Goal: Task Accomplishment & Management: Manage account settings

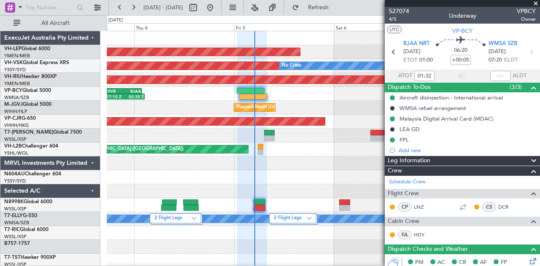
click at [536, 1] on span at bounding box center [536, 4] width 8 height 8
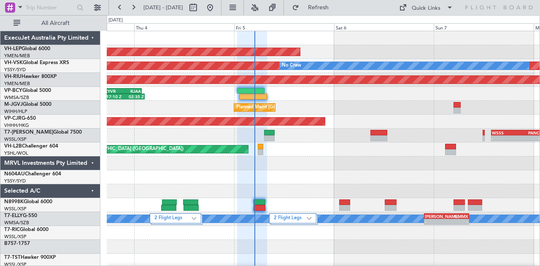
type input "0"
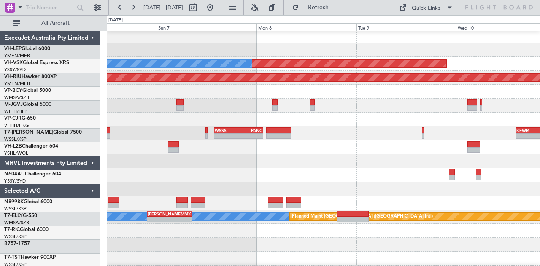
scroll to position [11, 0]
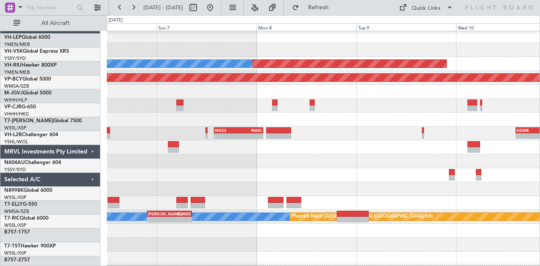
click at [82, 170] on div "Unplanned Maint Wichita (Wichita Mid-continent) Unplanned Maint Sydney ([PERSON…" at bounding box center [270, 140] width 540 height 251
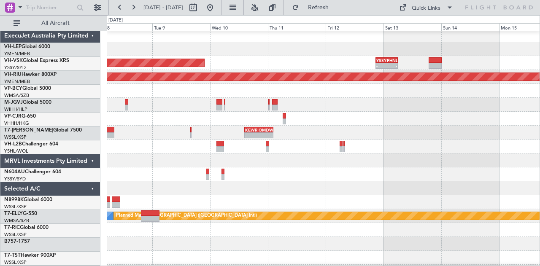
scroll to position [4, 0]
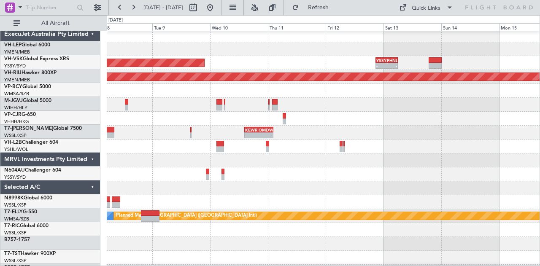
click at [164, 181] on div at bounding box center [323, 188] width 433 height 14
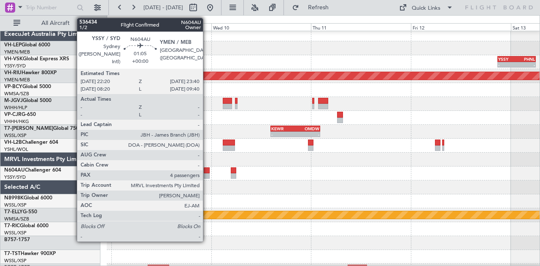
click at [207, 171] on div at bounding box center [207, 171] width 6 height 6
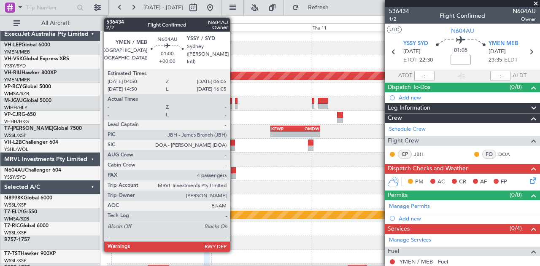
click at [234, 171] on div at bounding box center [233, 171] width 5 height 6
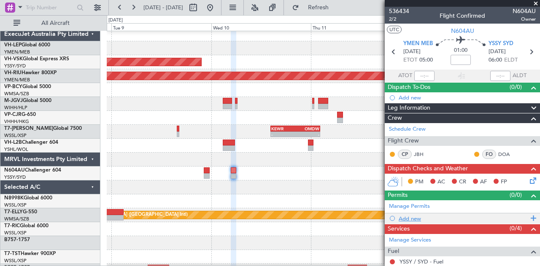
click at [414, 216] on div "Add new" at bounding box center [464, 218] width 130 height 7
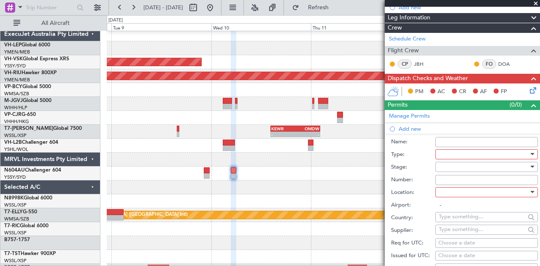
scroll to position [127, 0]
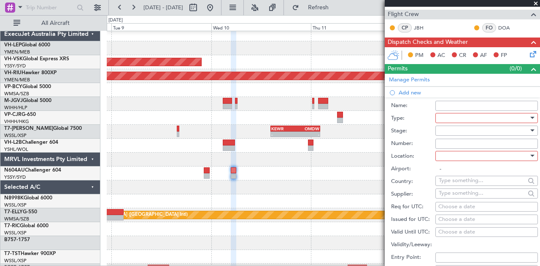
click at [452, 116] on div at bounding box center [484, 118] width 90 height 13
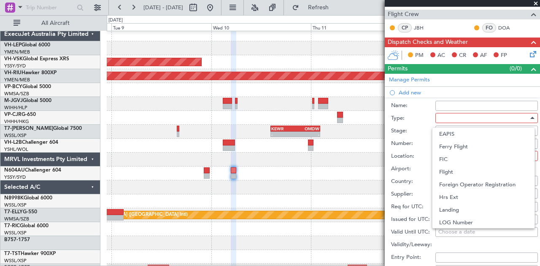
scroll to position [253, 0]
click at [452, 199] on span "Slot" at bounding box center [483, 197] width 89 height 13
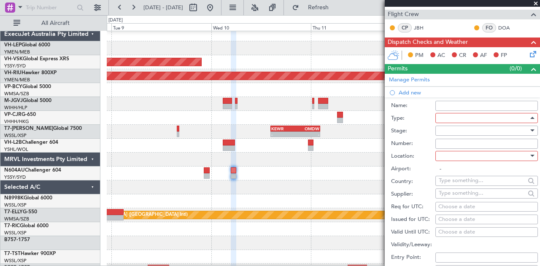
scroll to position [254, 0]
click at [455, 132] on div at bounding box center [484, 130] width 90 height 13
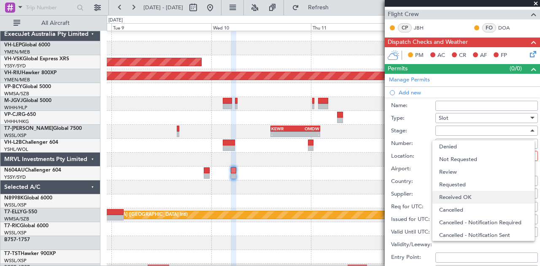
click at [450, 198] on span "Received OK" at bounding box center [483, 197] width 89 height 13
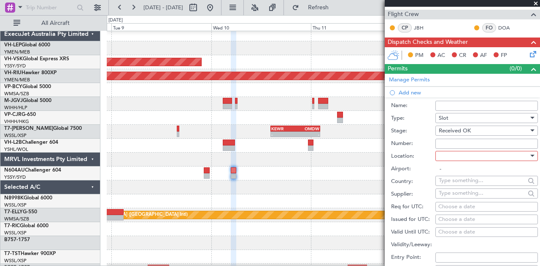
click at [453, 156] on div at bounding box center [484, 156] width 90 height 13
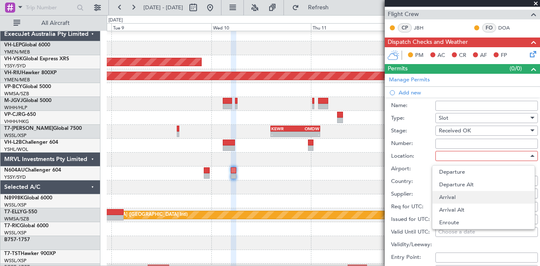
click at [452, 196] on span "Arrival" at bounding box center [483, 197] width 89 height 13
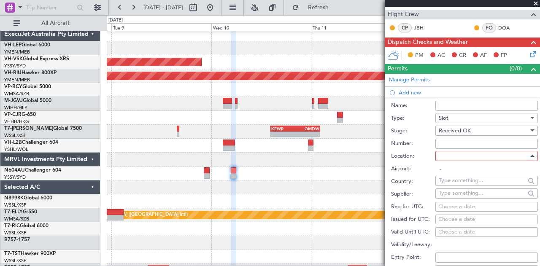
type input "YSSY / SYD"
click at [447, 216] on div "Choose a date" at bounding box center [486, 220] width 97 height 8
select select "9"
select select "2025"
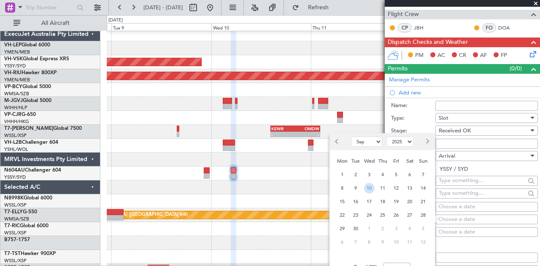
click at [370, 186] on span "10" at bounding box center [369, 188] width 11 height 11
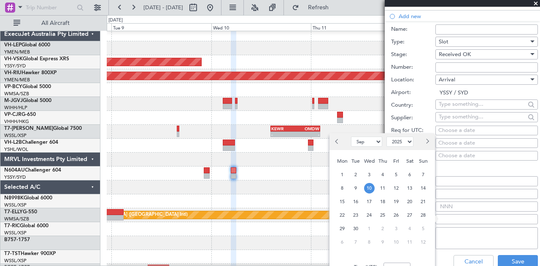
scroll to position [211, 0]
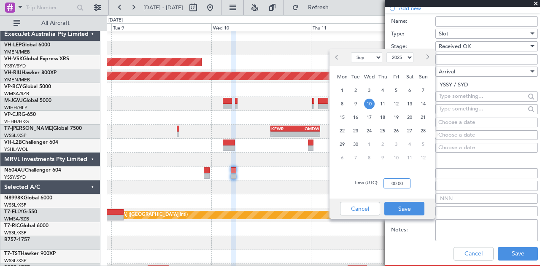
click at [407, 181] on input "00:00" at bounding box center [397, 184] width 27 height 10
type input "06:00"
click at [399, 209] on button "Save" at bounding box center [404, 209] width 40 height 14
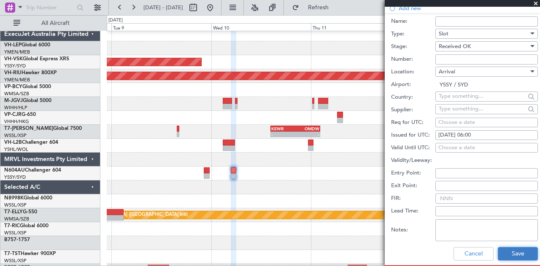
click at [498, 253] on button "Save" at bounding box center [518, 254] width 40 height 14
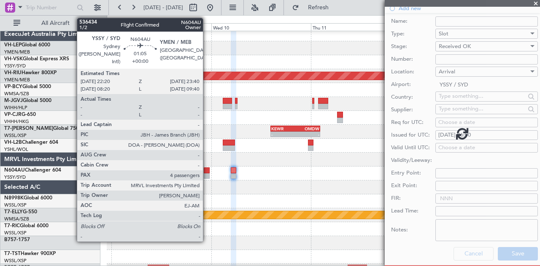
scroll to position [149, 0]
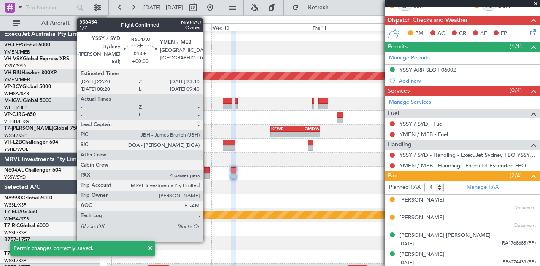
click at [207, 173] on div at bounding box center [207, 176] width 6 height 6
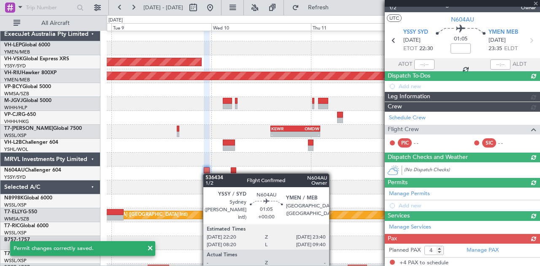
scroll to position [138, 0]
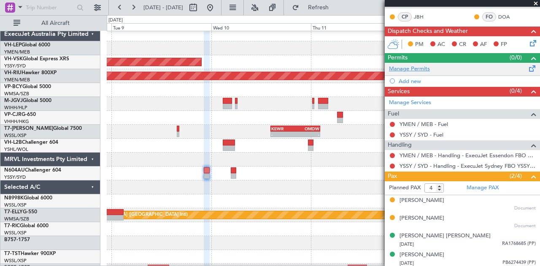
click at [413, 65] on link "Manage Permits" at bounding box center [409, 69] width 41 height 8
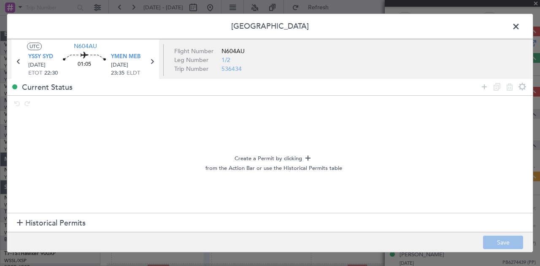
click at [520, 24] on span at bounding box center [520, 28] width 0 height 17
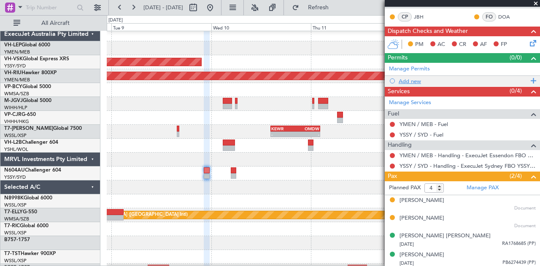
click at [417, 81] on div "Add new" at bounding box center [464, 81] width 130 height 7
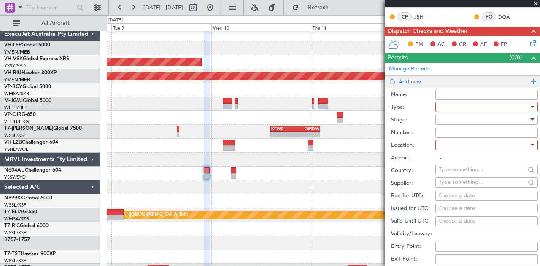
scroll to position [149, 0]
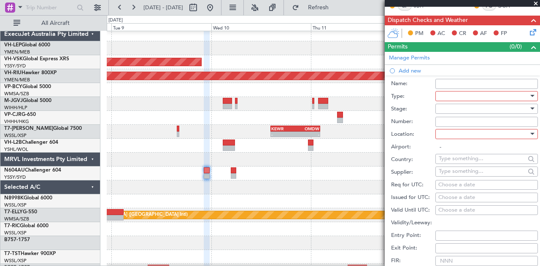
click at [463, 97] on div at bounding box center [484, 96] width 90 height 13
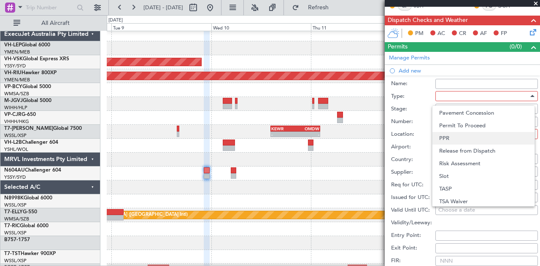
scroll to position [254, 0]
click at [456, 171] on span "Slot" at bounding box center [483, 175] width 89 height 13
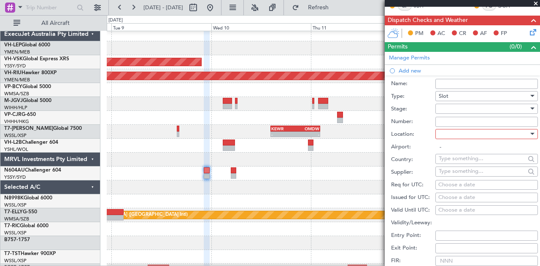
click at [456, 107] on div at bounding box center [484, 109] width 90 height 13
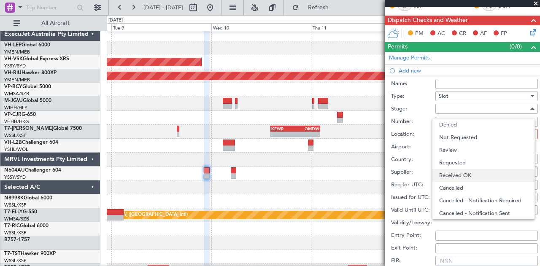
click at [451, 172] on span "Received OK" at bounding box center [483, 175] width 89 height 13
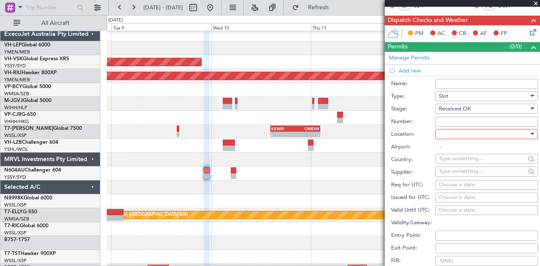
click at [454, 134] on div at bounding box center [484, 134] width 90 height 13
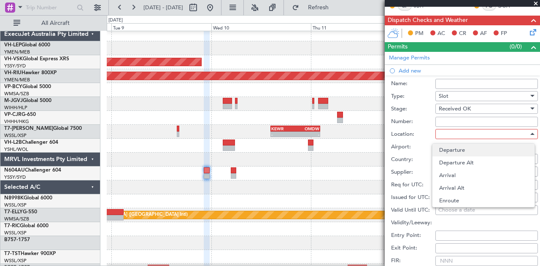
click at [454, 149] on span "Departure" at bounding box center [483, 150] width 89 height 13
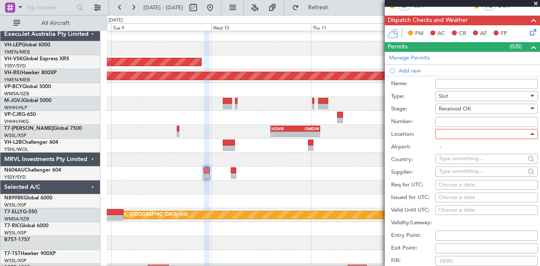
type input "YSSY / SYD"
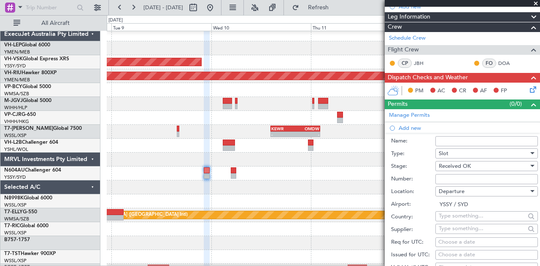
scroll to position [169, 0]
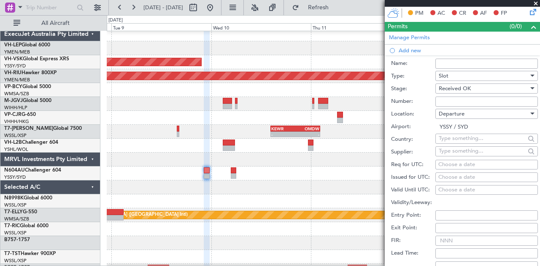
click at [453, 173] on div "Choose a date" at bounding box center [486, 177] width 97 height 8
select select "9"
select select "2025"
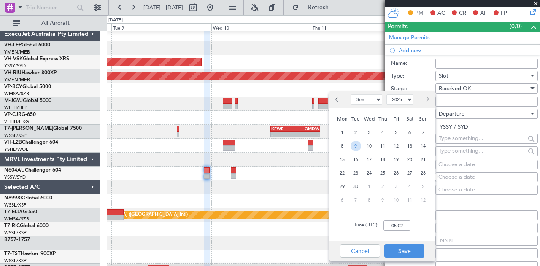
click at [355, 141] on span "9" at bounding box center [356, 146] width 11 height 11
click at [403, 226] on input "00:00" at bounding box center [397, 226] width 27 height 10
type input "22:30"
click at [401, 253] on button "Save" at bounding box center [404, 251] width 40 height 14
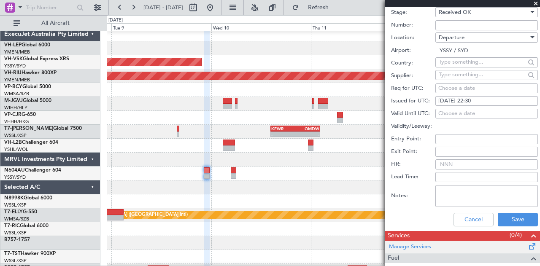
scroll to position [253, 0]
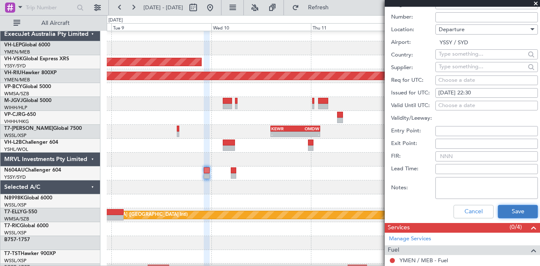
click at [508, 210] on button "Save" at bounding box center [518, 212] width 40 height 14
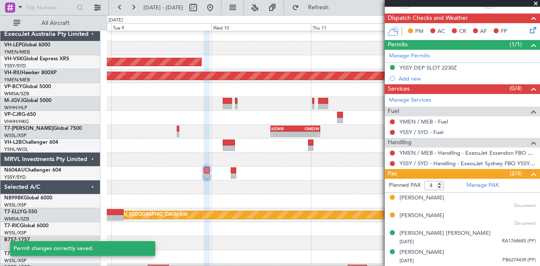
scroll to position [149, 0]
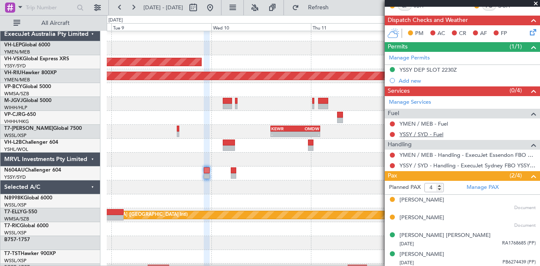
click at [408, 131] on link "YSSY / SYD - Fuel" at bounding box center [422, 134] width 44 height 7
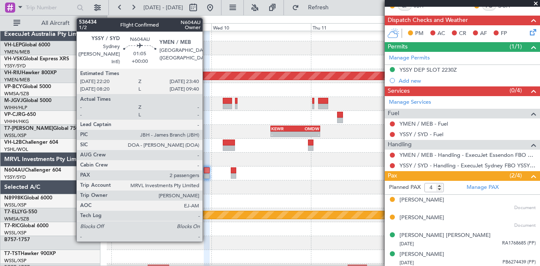
click at [207, 171] on div at bounding box center [207, 171] width 6 height 6
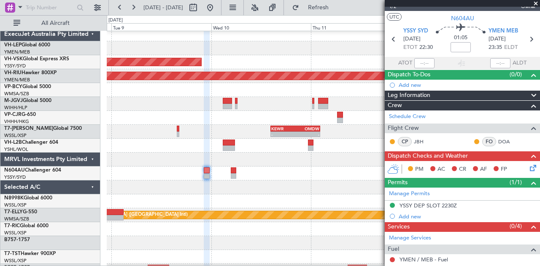
scroll to position [0, 0]
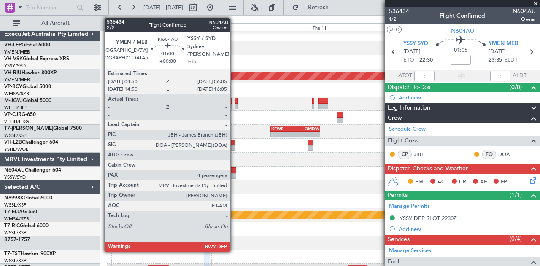
click at [235, 171] on div at bounding box center [233, 171] width 5 height 6
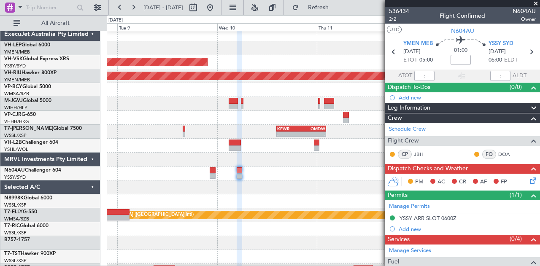
click at [211, 192] on div at bounding box center [323, 188] width 433 height 14
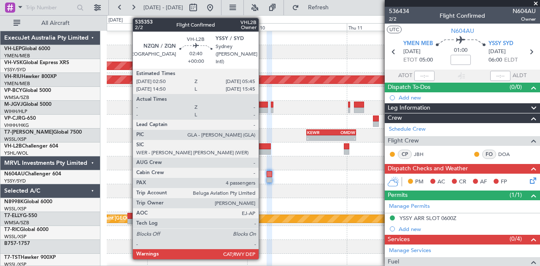
click at [263, 148] on div at bounding box center [265, 146] width 12 height 6
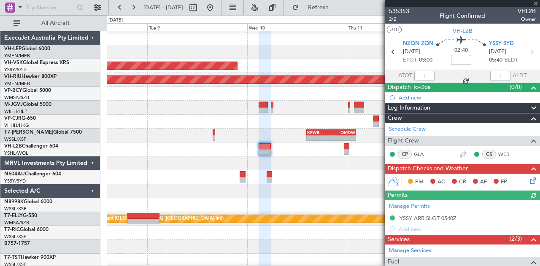
click at [293, 199] on div "Unplanned Maint Sydney ([PERSON_NAME] Intl) - - YSSY 20:50 Z PHNL 06:05 Z No Cr…" at bounding box center [323, 261] width 433 height 460
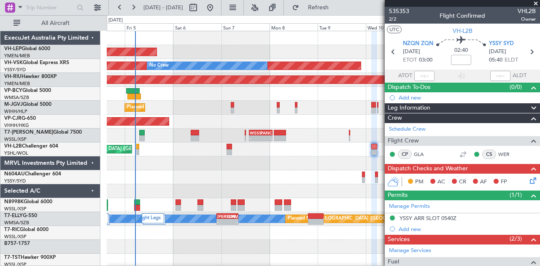
click at [300, 192] on div at bounding box center [323, 191] width 433 height 14
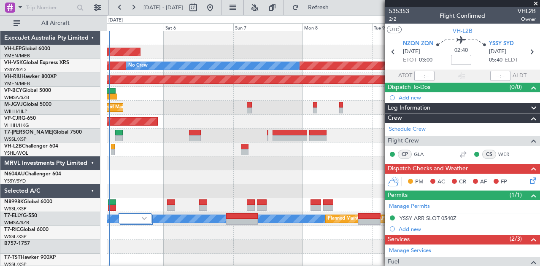
click at [219, 166] on div at bounding box center [323, 164] width 433 height 14
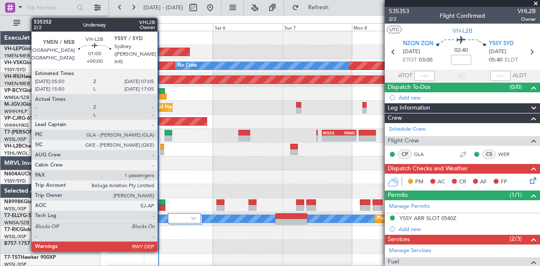
click at [162, 148] on div at bounding box center [162, 147] width 4 height 6
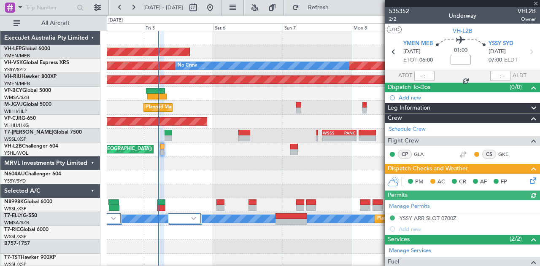
click at [528, 178] on icon at bounding box center [531, 179] width 7 height 7
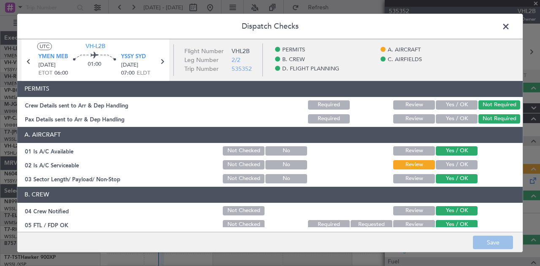
click at [454, 163] on button "Yes / OK" at bounding box center [457, 164] width 42 height 9
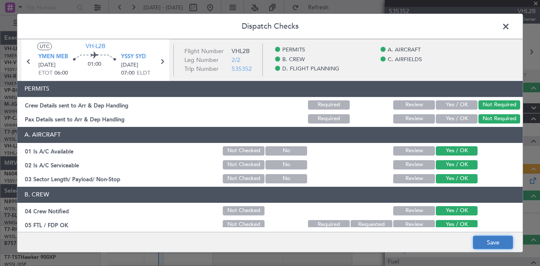
click at [485, 243] on button "Save" at bounding box center [493, 243] width 40 height 14
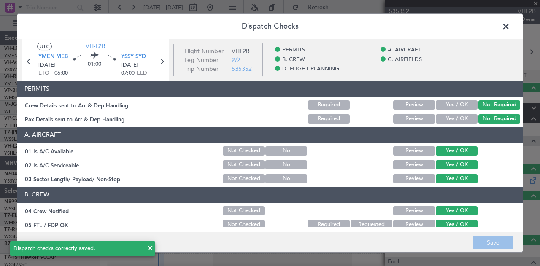
click at [510, 25] on span at bounding box center [510, 28] width 0 height 17
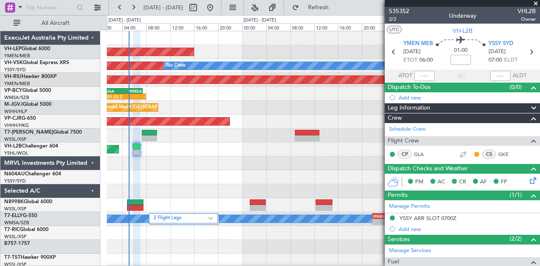
click at [234, 155] on div "Unplanned Maint [GEOGRAPHIC_DATA] ([GEOGRAPHIC_DATA])" at bounding box center [323, 150] width 433 height 14
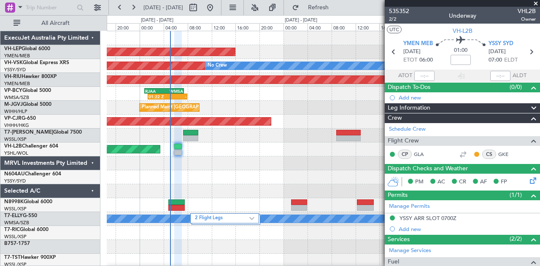
click at [536, 3] on span at bounding box center [536, 4] width 8 height 8
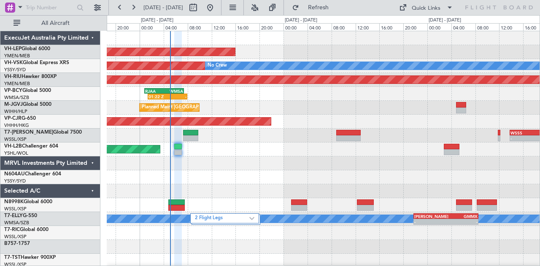
type input "0"
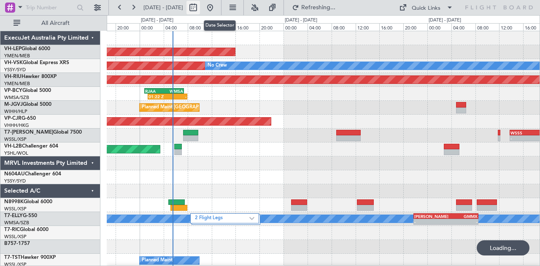
click at [200, 6] on button at bounding box center [194, 8] width 14 height 14
select select "9"
select select "2025"
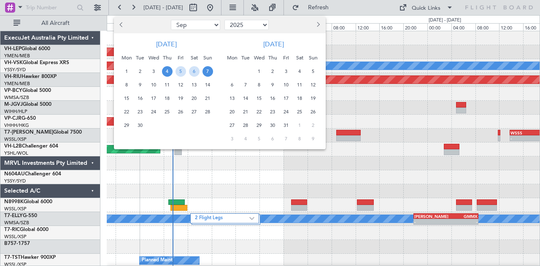
click at [247, 124] on span "28" at bounding box center [246, 125] width 11 height 11
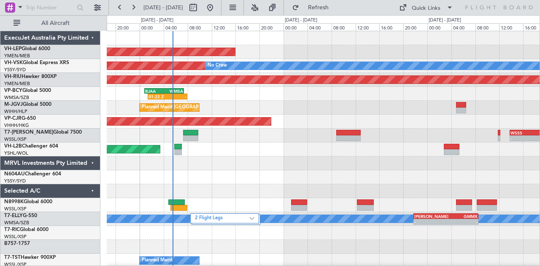
select select "10"
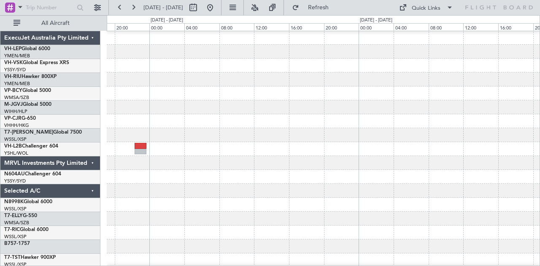
scroll to position [9, 0]
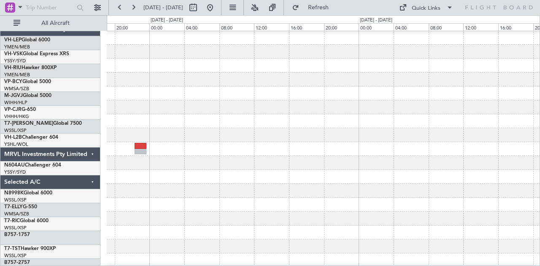
click at [174, 156] on div at bounding box center [323, 163] width 433 height 14
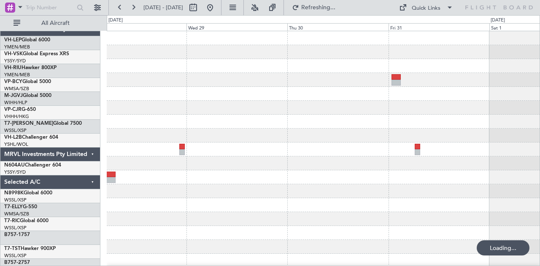
scroll to position [0, 0]
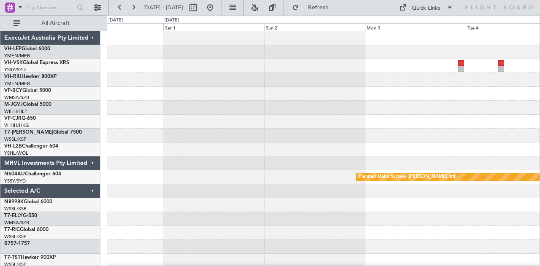
click at [196, 174] on div "Planned Maint Sydney ([PERSON_NAME] Intl)" at bounding box center [323, 261] width 433 height 460
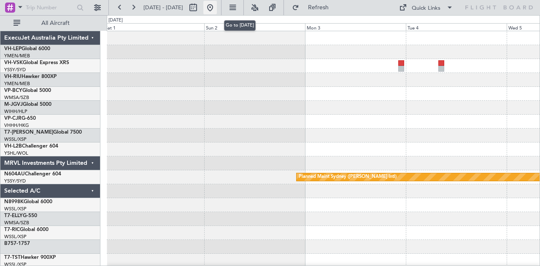
click at [217, 5] on button at bounding box center [210, 8] width 14 height 14
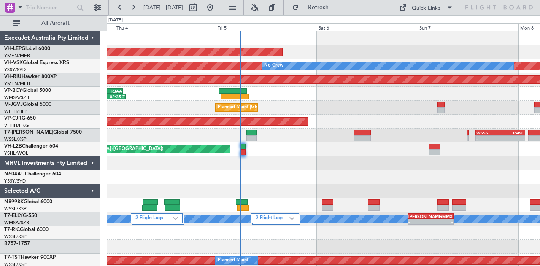
scroll to position [4, 0]
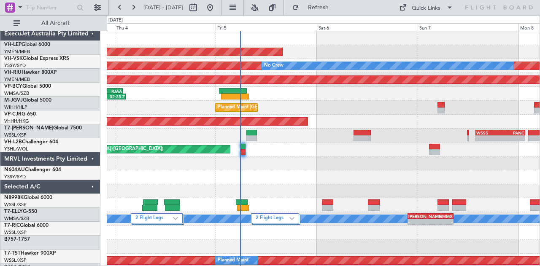
click at [240, 165] on div at bounding box center [323, 164] width 433 height 14
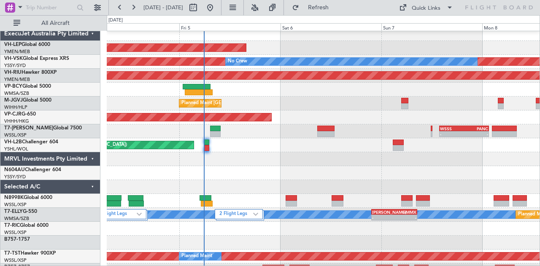
scroll to position [0, 0]
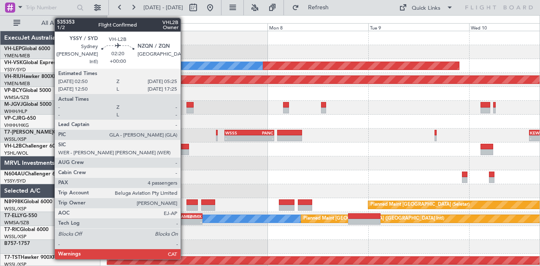
click at [185, 151] on div at bounding box center [183, 152] width 11 height 6
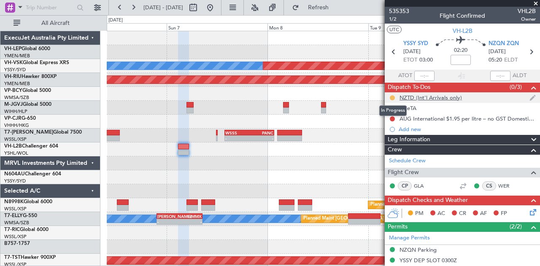
click at [394, 96] on button at bounding box center [392, 97] width 5 height 5
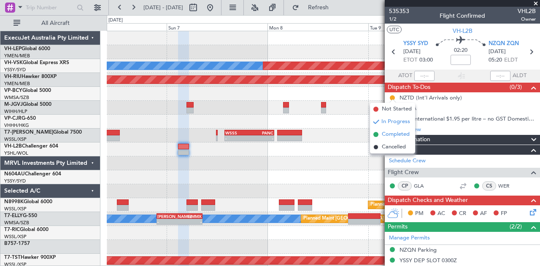
click at [377, 134] on span at bounding box center [375, 134] width 5 height 5
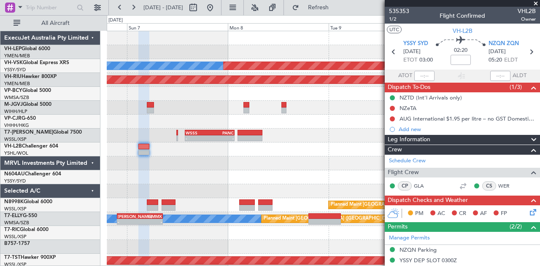
click at [201, 181] on div at bounding box center [323, 177] width 433 height 14
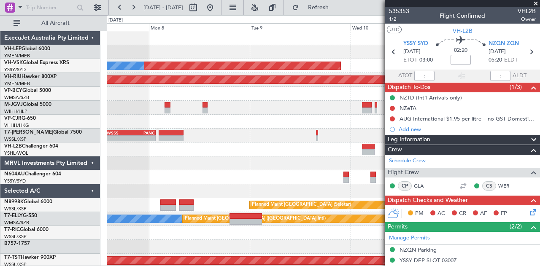
click at [241, 162] on div "Unplanned Maint Sydney ([PERSON_NAME] Intl) No Crew - - YSSY 20:50 Z PHNL 06:05…" at bounding box center [323, 261] width 433 height 460
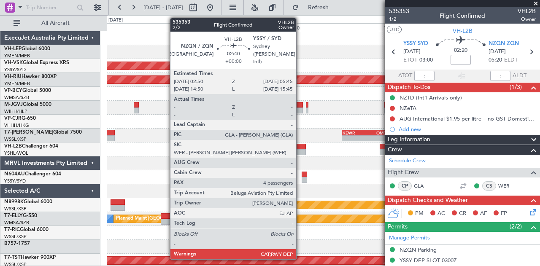
click at [300, 148] on div at bounding box center [299, 147] width 13 height 6
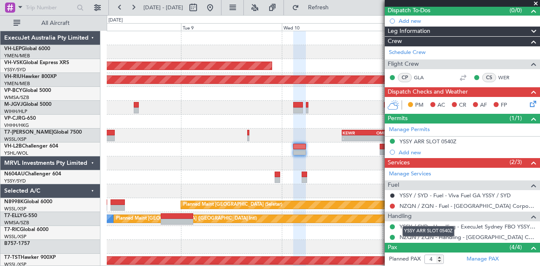
scroll to position [84, 0]
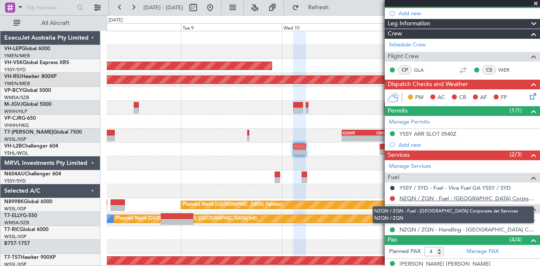
click at [457, 197] on link "NZQN / ZQN - Fuel - [GEOGRAPHIC_DATA] Corporate Jet Services NZQN / ZQN" at bounding box center [468, 198] width 136 height 7
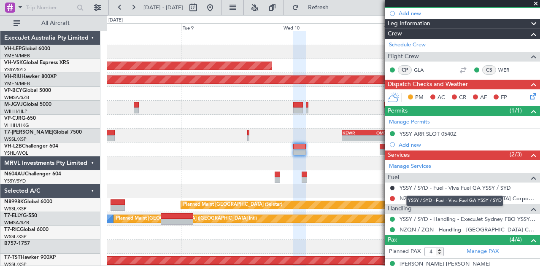
click at [419, 196] on div "YSSY / SYD - Fuel - Viva Fuel GA YSSY / SYD" at bounding box center [454, 201] width 97 height 11
click at [403, 199] on mat-tooltip-component "YSSY / SYD - Fuel - Viva Fuel GA YSSY / SYD" at bounding box center [454, 201] width 109 height 22
click at [402, 197] on mat-tooltip-component "YSSY / SYD - Fuel - Viva Fuel GA YSSY / SYD" at bounding box center [454, 201] width 109 height 22
click at [403, 197] on mat-tooltip-component "YSSY / SYD - Fuel - Viva Fuel GA YSSY / SYD" at bounding box center [454, 201] width 109 height 22
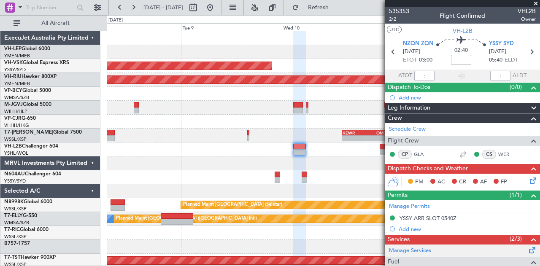
scroll to position [42, 0]
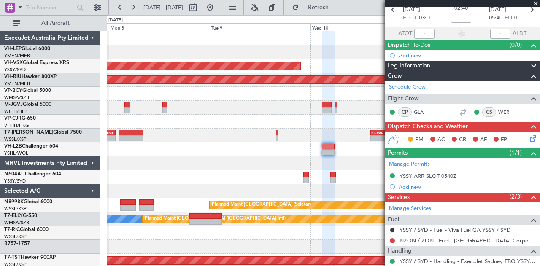
click at [290, 167] on div "Unplanned Maint Sydney ([PERSON_NAME] Intl) - - YSSY 20:50 Z PHNL 06:05 Z No Cr…" at bounding box center [323, 261] width 433 height 460
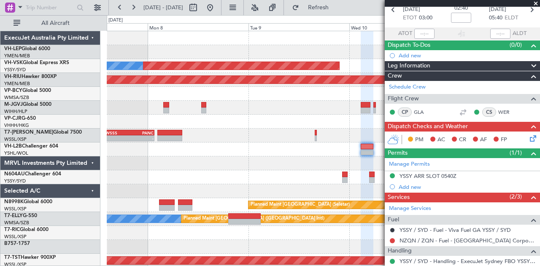
click at [314, 178] on div "Unplanned Maint Sydney ([PERSON_NAME] Intl) No Crew - - YSSY 20:50 Z PHNL 06:05…" at bounding box center [323, 261] width 433 height 460
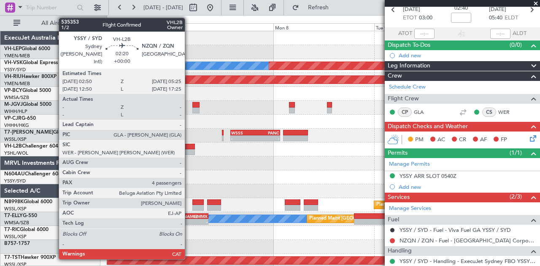
click at [189, 148] on div at bounding box center [189, 147] width 11 height 6
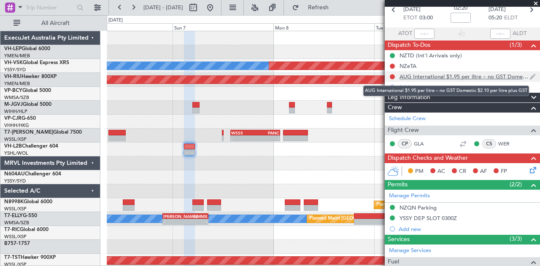
click at [453, 79] on div "AUG International $1.95 per litre – no GST Domestic $2.10 per litre plus GST" at bounding box center [465, 76] width 130 height 7
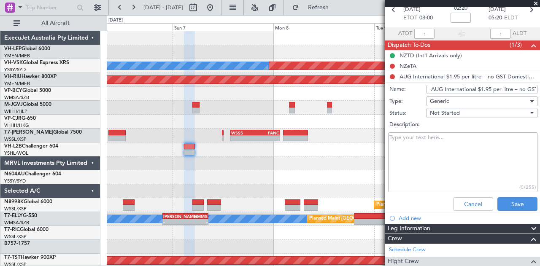
click at [474, 89] on input "AUG International $1.95 per litre – no GST Domestic $2.10 per litre plus GST" at bounding box center [482, 89] width 111 height 9
click at [503, 203] on button "Save" at bounding box center [518, 205] width 40 height 14
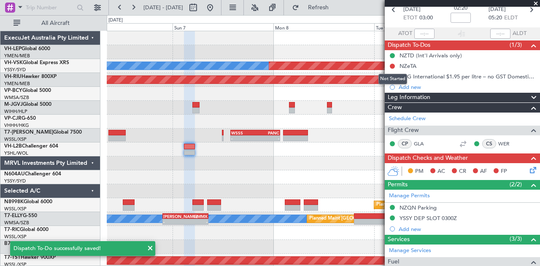
click at [392, 77] on div "Not Started" at bounding box center [393, 79] width 29 height 11
click at [391, 74] on button at bounding box center [392, 76] width 5 height 5
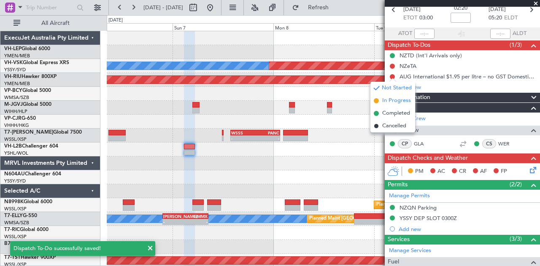
click at [382, 101] on span "In Progress" at bounding box center [396, 101] width 29 height 8
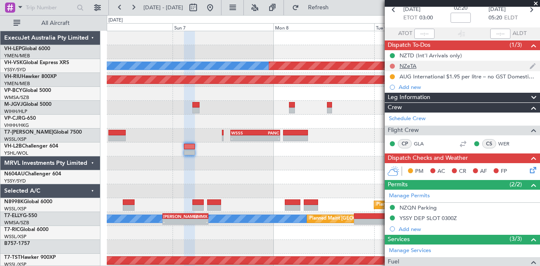
click at [392, 64] on button at bounding box center [392, 66] width 5 height 5
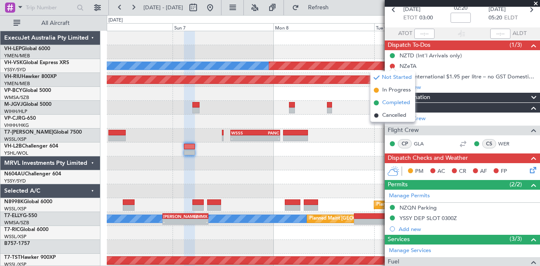
click at [388, 104] on span "Completed" at bounding box center [396, 103] width 28 height 8
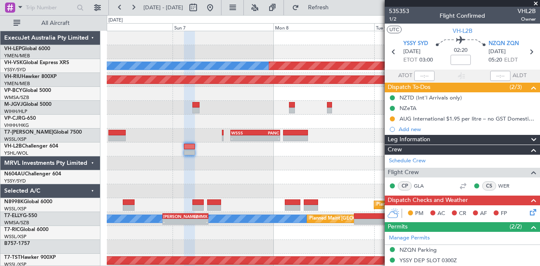
click at [528, 211] on icon at bounding box center [531, 211] width 7 height 7
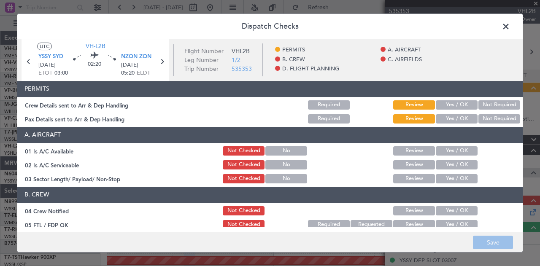
click at [465, 106] on button "Yes / OK" at bounding box center [457, 104] width 42 height 9
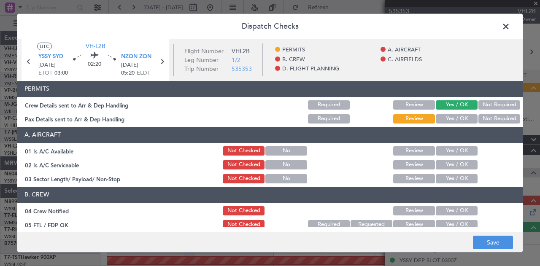
click at [458, 121] on button "Yes / OK" at bounding box center [457, 118] width 42 height 9
click at [446, 151] on button "Yes / OK" at bounding box center [457, 150] width 42 height 9
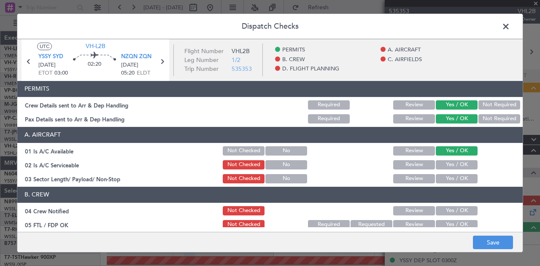
click at [446, 162] on button "Yes / OK" at bounding box center [457, 164] width 42 height 9
click at [447, 179] on button "Yes / OK" at bounding box center [457, 178] width 42 height 9
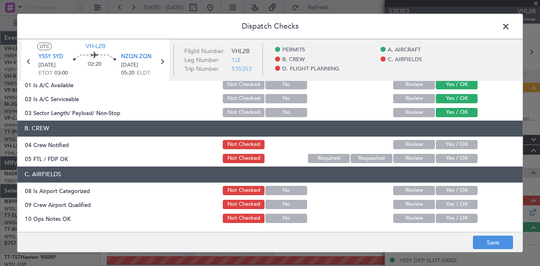
scroll to position [84, 0]
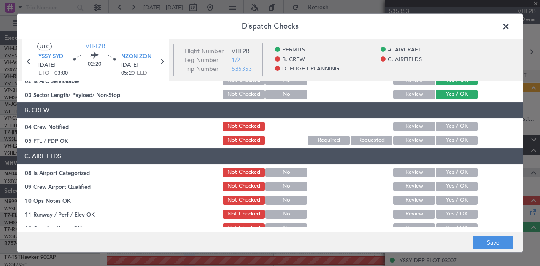
click at [446, 126] on button "Yes / OK" at bounding box center [457, 126] width 42 height 9
click at [445, 144] on button "Yes / OK" at bounding box center [457, 140] width 42 height 9
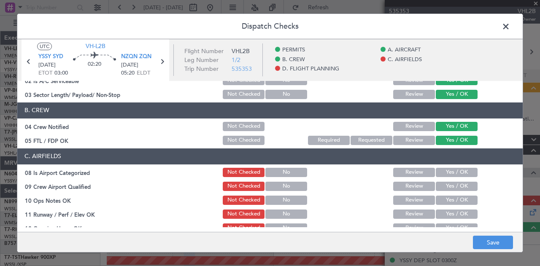
click at [443, 170] on button "Yes / OK" at bounding box center [457, 172] width 42 height 9
click at [442, 182] on button "Yes / OK" at bounding box center [457, 186] width 42 height 9
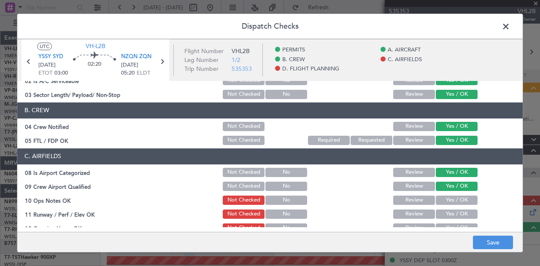
click at [442, 198] on button "Yes / OK" at bounding box center [457, 200] width 42 height 9
click at [442, 216] on button "Yes / OK" at bounding box center [457, 214] width 42 height 9
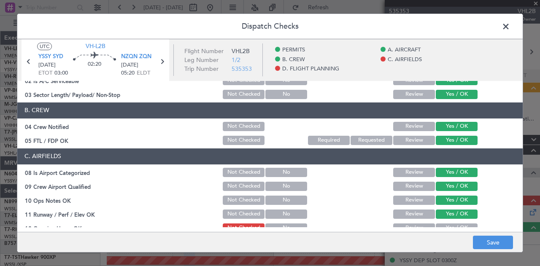
scroll to position [127, 0]
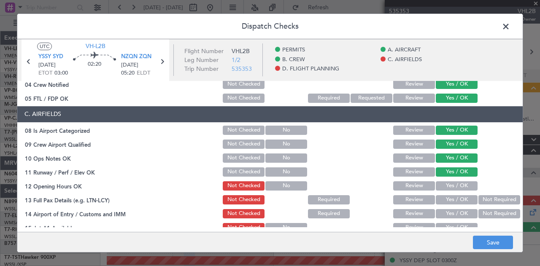
click at [447, 186] on button "Yes / OK" at bounding box center [457, 185] width 42 height 9
click at [447, 200] on button "Yes / OK" at bounding box center [457, 199] width 42 height 9
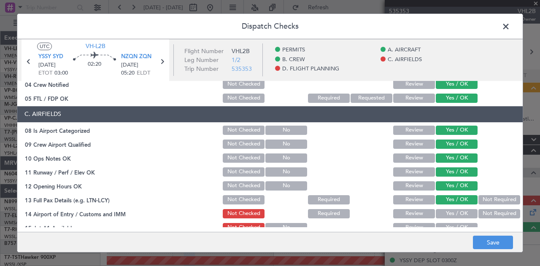
click at [450, 208] on div "Yes / OK" at bounding box center [456, 214] width 43 height 12
click at [451, 210] on button "Yes / OK" at bounding box center [457, 213] width 42 height 9
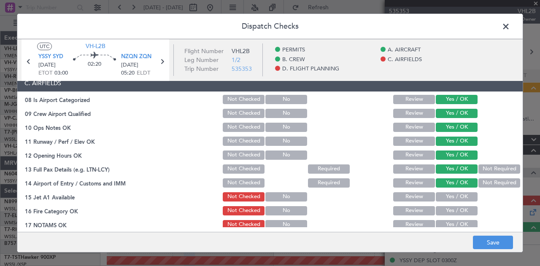
scroll to position [169, 0]
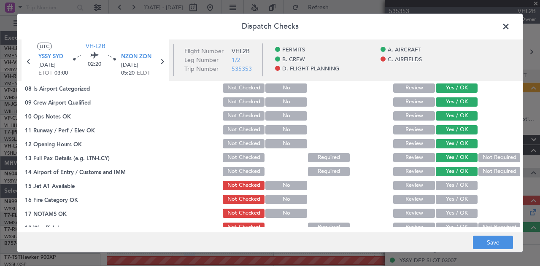
click at [454, 188] on button "Yes / OK" at bounding box center [457, 185] width 42 height 9
click at [450, 198] on button "Yes / OK" at bounding box center [457, 199] width 42 height 9
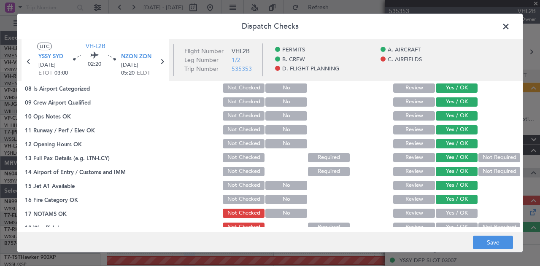
click at [449, 211] on button "Yes / OK" at bounding box center [457, 213] width 42 height 9
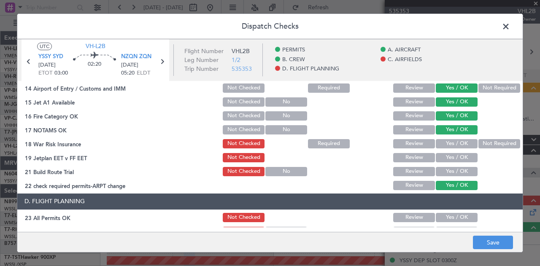
scroll to position [253, 0]
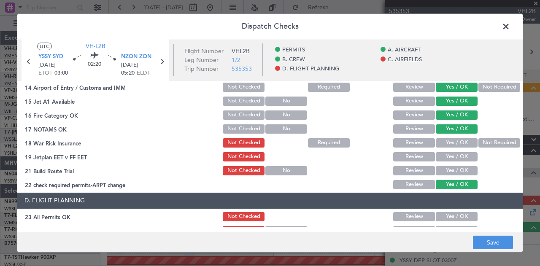
click at [492, 141] on button "Not Required" at bounding box center [500, 142] width 42 height 9
click at [460, 159] on button "Yes / OK" at bounding box center [457, 156] width 42 height 9
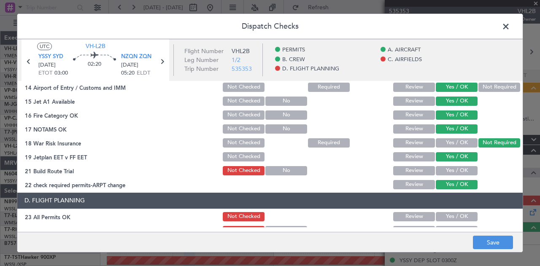
click at [457, 171] on button "Yes / OK" at bounding box center [457, 170] width 42 height 9
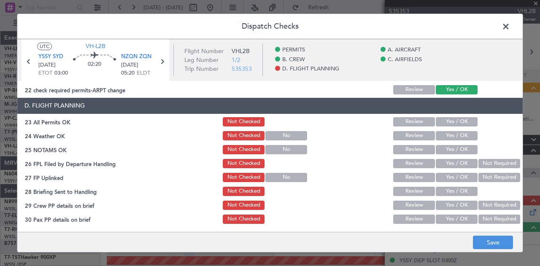
click at [450, 123] on button "Yes / OK" at bounding box center [457, 121] width 42 height 9
click at [445, 135] on button "Yes / OK" at bounding box center [457, 135] width 42 height 9
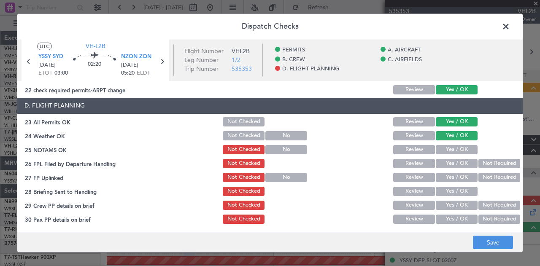
click at [445, 148] on button "Yes / OK" at bounding box center [457, 149] width 42 height 9
click at [447, 163] on button "Yes / OK" at bounding box center [457, 163] width 42 height 9
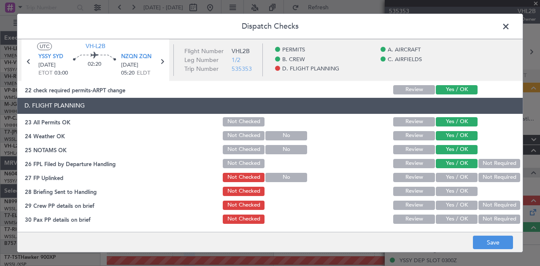
click at [483, 174] on button "Not Required" at bounding box center [500, 177] width 42 height 9
click at [483, 164] on button "Not Required" at bounding box center [500, 163] width 42 height 9
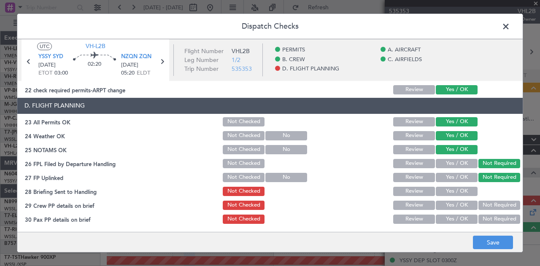
click at [422, 190] on button "Review" at bounding box center [414, 191] width 42 height 9
click at [485, 204] on button "Not Required" at bounding box center [500, 205] width 42 height 9
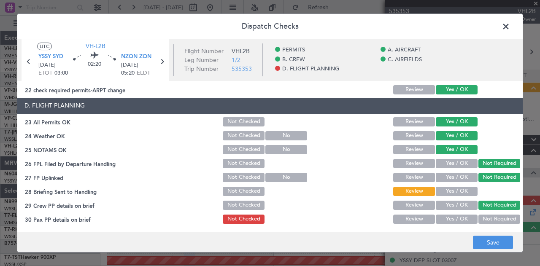
drag, startPoint x: 482, startPoint y: 219, endPoint x: 482, endPoint y: 226, distance: 7.2
click at [482, 220] on button "Not Required" at bounding box center [500, 219] width 42 height 9
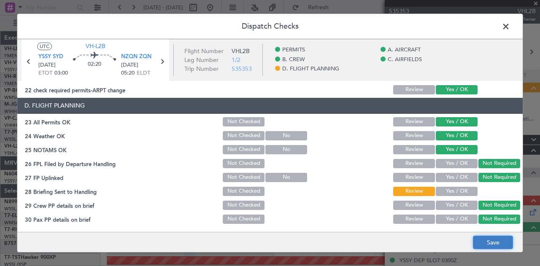
click at [485, 244] on button "Save" at bounding box center [493, 243] width 40 height 14
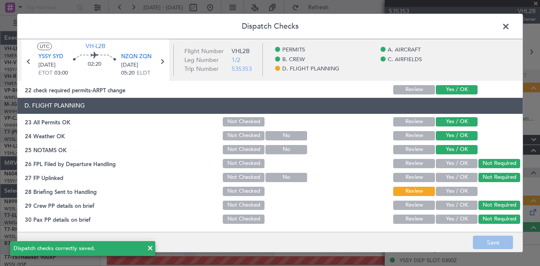
click at [510, 25] on span at bounding box center [510, 28] width 0 height 17
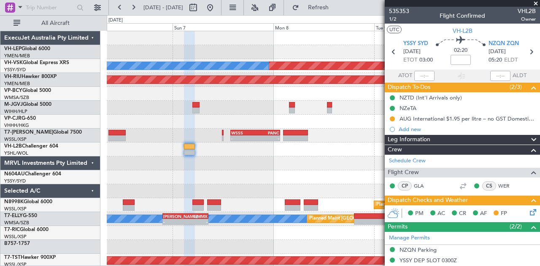
click at [226, 160] on div "Unplanned Maint Wichita (Wichita Mid-continent) Unplanned Maint Sydney ([PERSON…" at bounding box center [323, 261] width 433 height 460
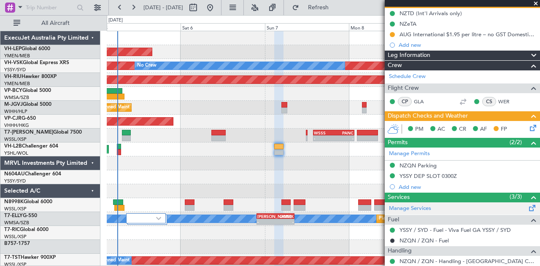
scroll to position [193, 0]
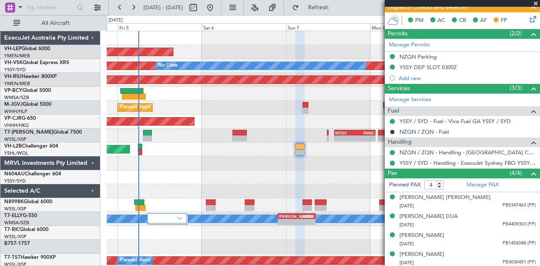
click at [274, 173] on div "Unplanned Maint Wichita (Wichita Mid-continent) Unplanned Maint Sydney ([PERSON…" at bounding box center [323, 261] width 433 height 460
